Goal: Task Accomplishment & Management: Manage account settings

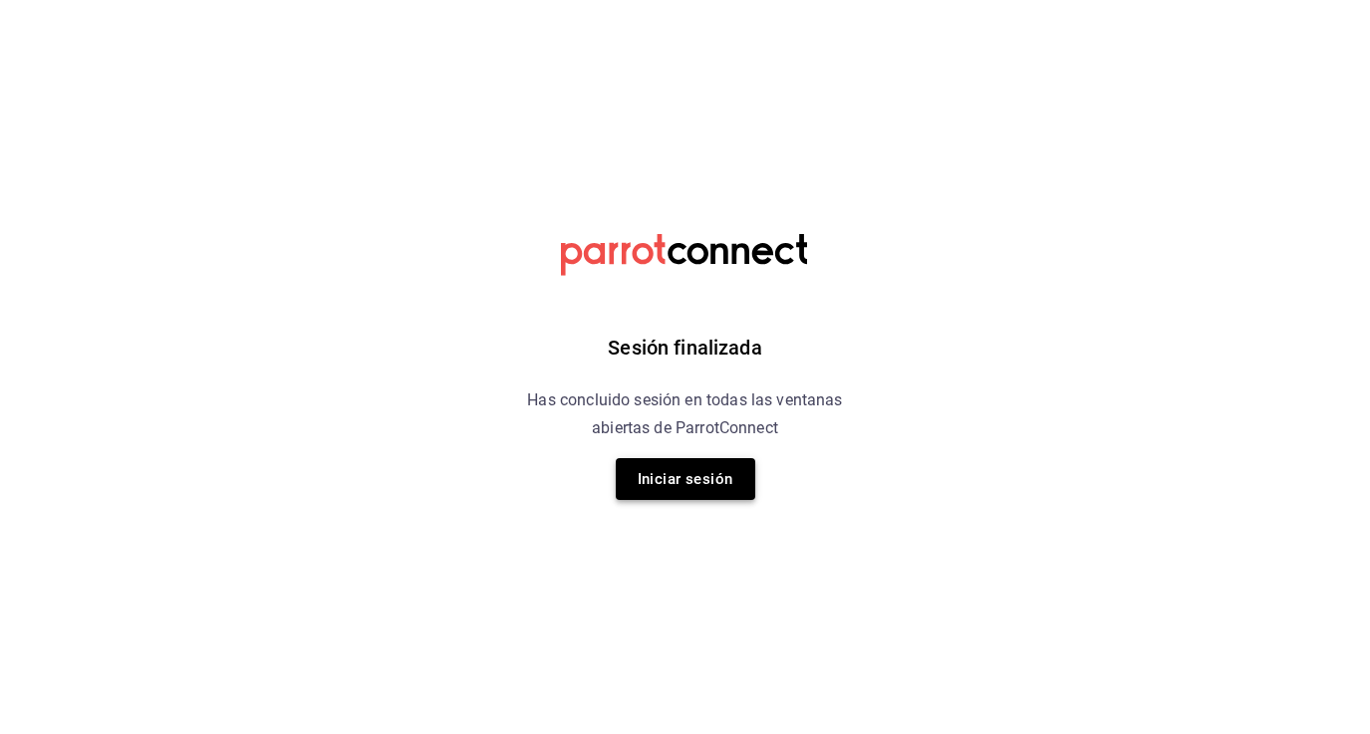
click at [645, 476] on button "Iniciar sesión" at bounding box center [685, 479] width 139 height 42
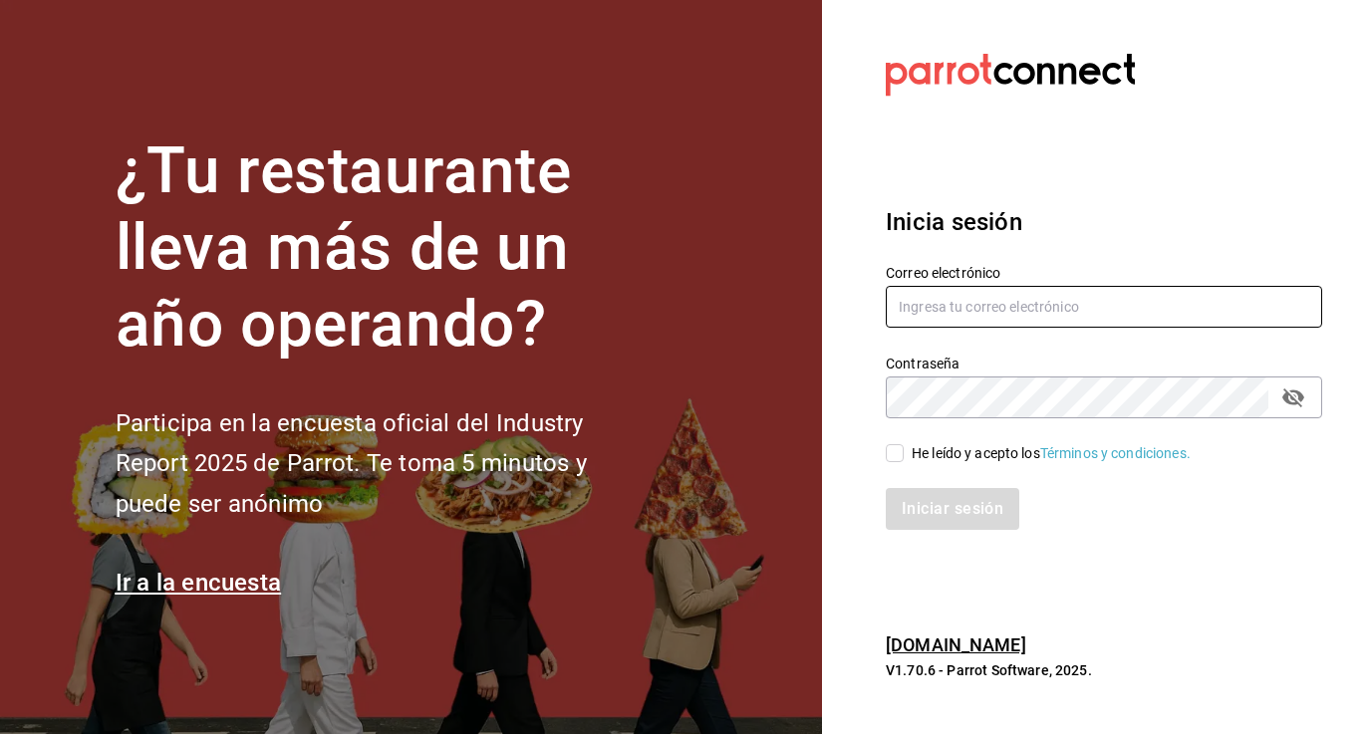
type input "[PERSON_NAME][EMAIL_ADDRESS][PERSON_NAME][DOMAIN_NAME]"
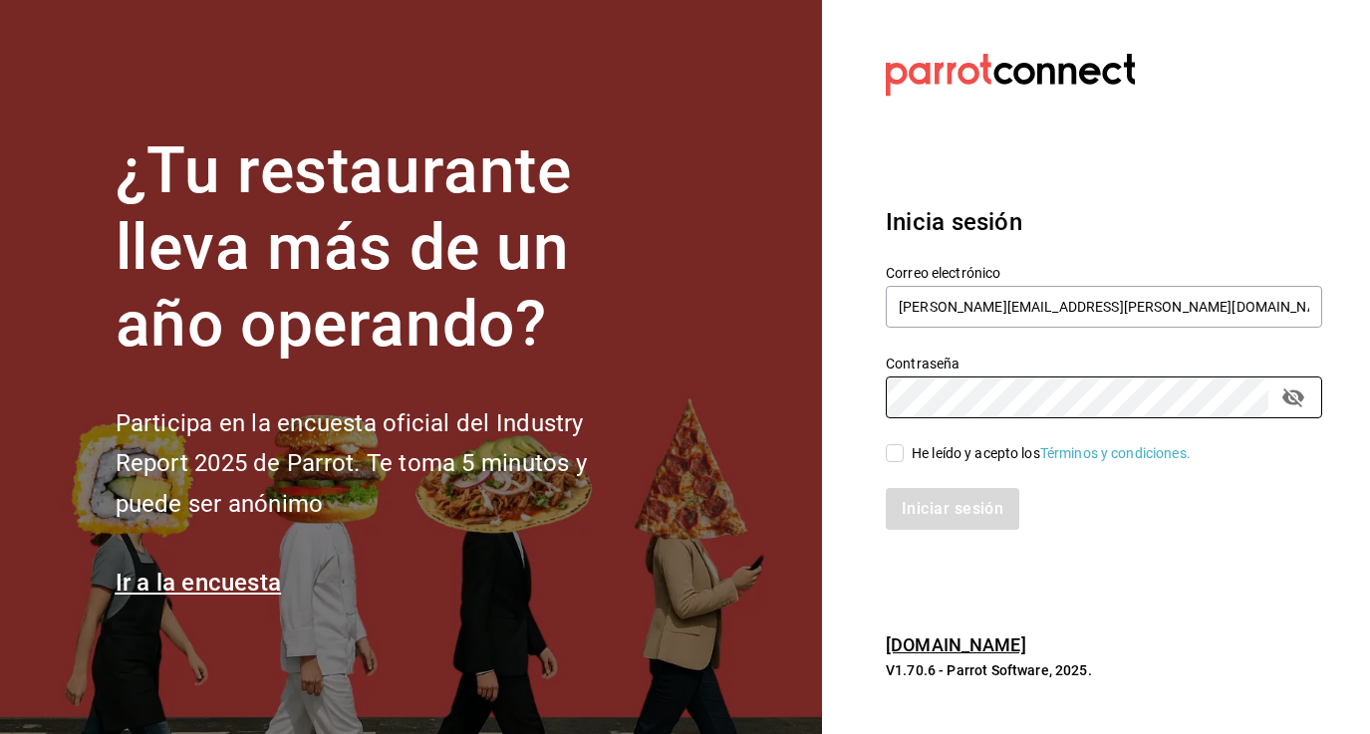
click at [897, 448] on input "He leído y acepto los Términos y condiciones." at bounding box center [895, 453] width 18 height 18
checkbox input "true"
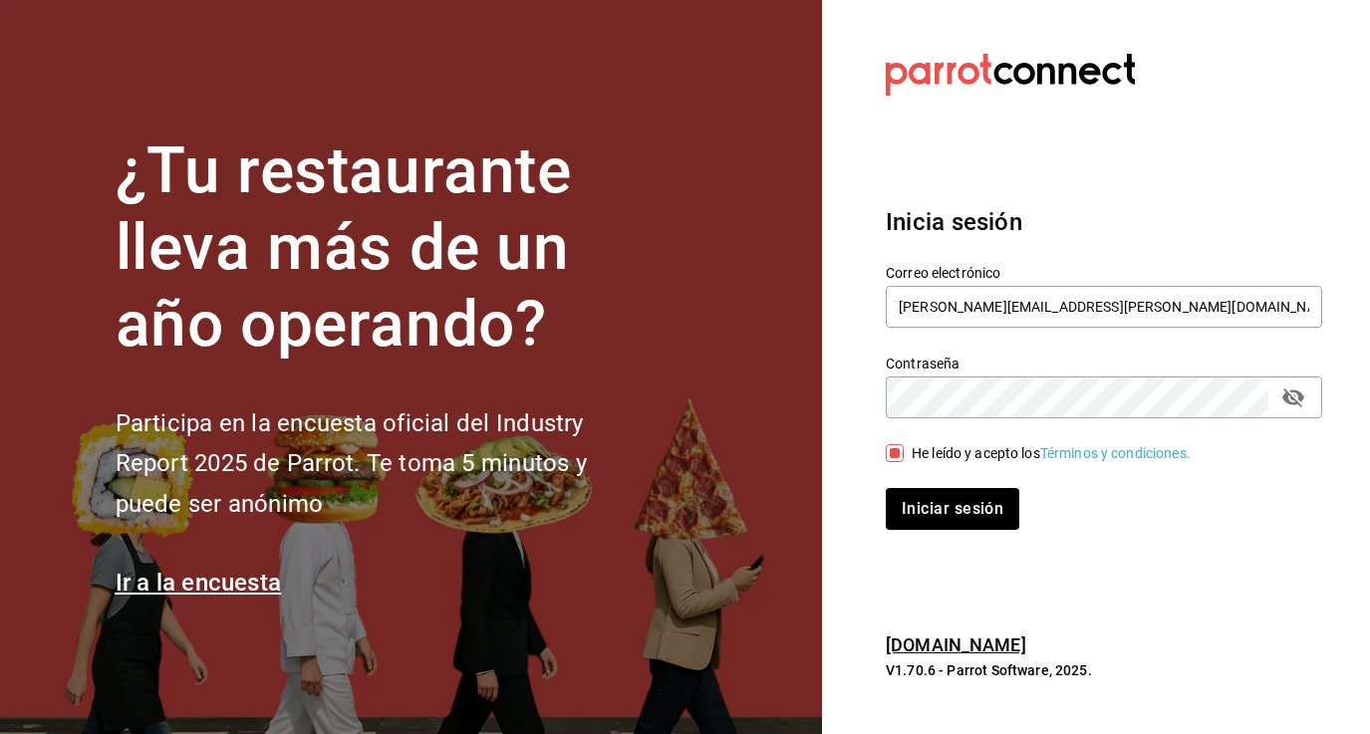
click at [965, 485] on div "Iniciar sesión" at bounding box center [1092, 497] width 460 height 66
click at [963, 502] on button "Iniciar sesión" at bounding box center [953, 509] width 135 height 42
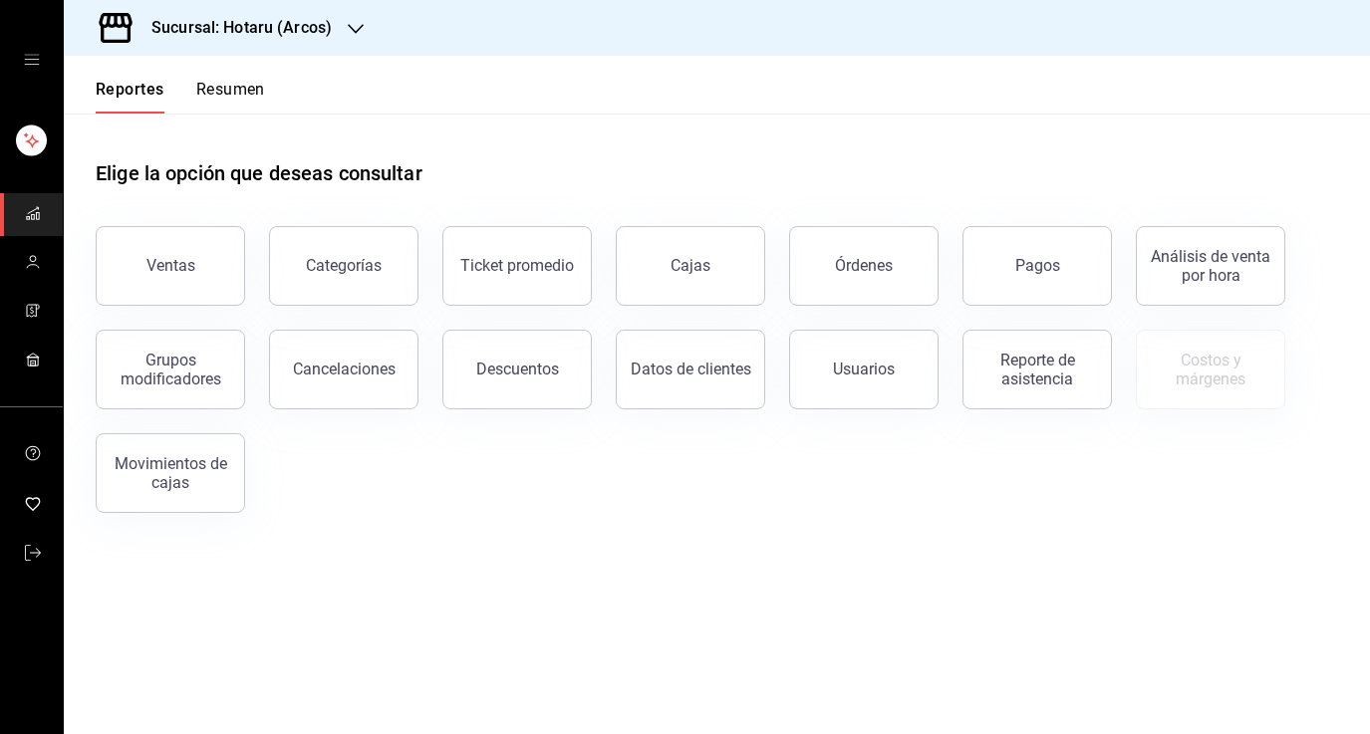
click at [360, 28] on icon "button" at bounding box center [356, 29] width 16 height 10
click at [294, 130] on div "Ryoshi (Polanco)" at bounding box center [213, 131] width 267 height 21
click at [828, 246] on button "Órdenes" at bounding box center [863, 266] width 149 height 80
